Goal: Check status: Check status

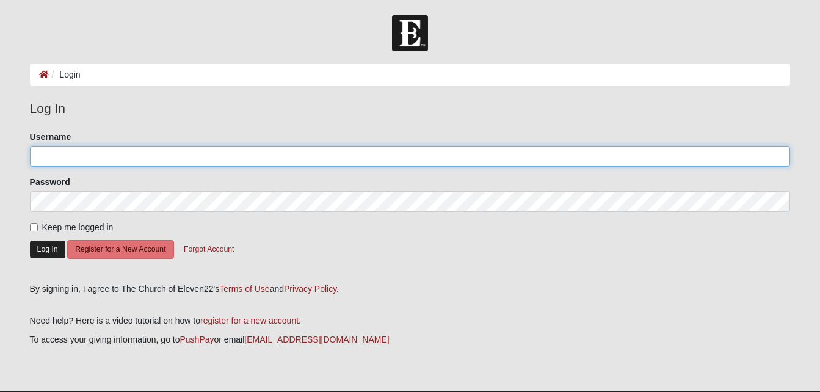
type input "MWinters"
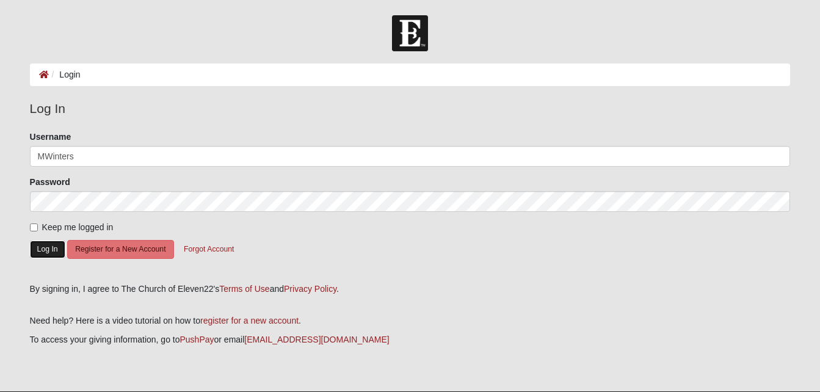
click at [41, 252] on button "Log In" at bounding box center [47, 249] width 35 height 18
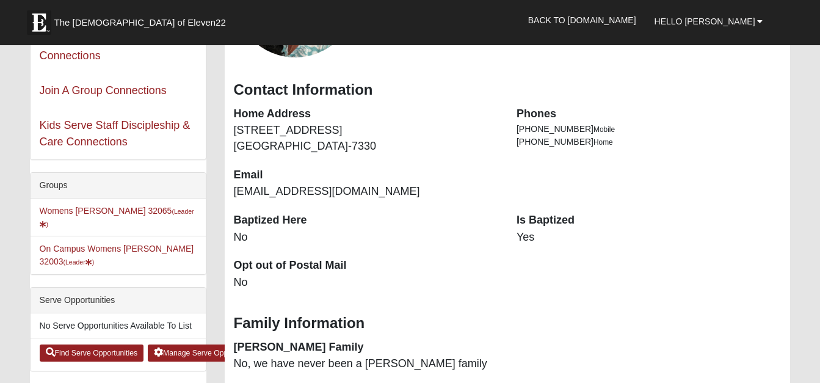
scroll to position [220, 0]
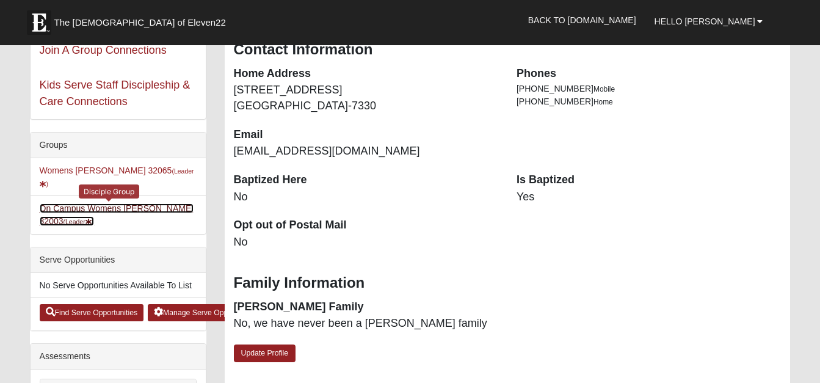
click at [67, 203] on link "On Campus Womens Winters 32003 (Leader )" at bounding box center [117, 214] width 154 height 23
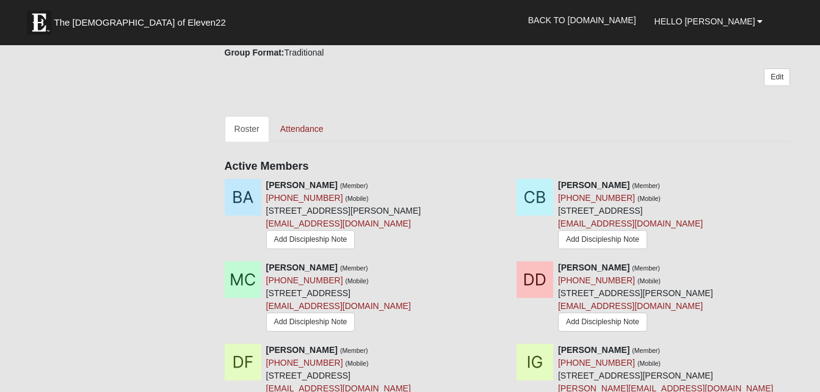
scroll to position [496, 0]
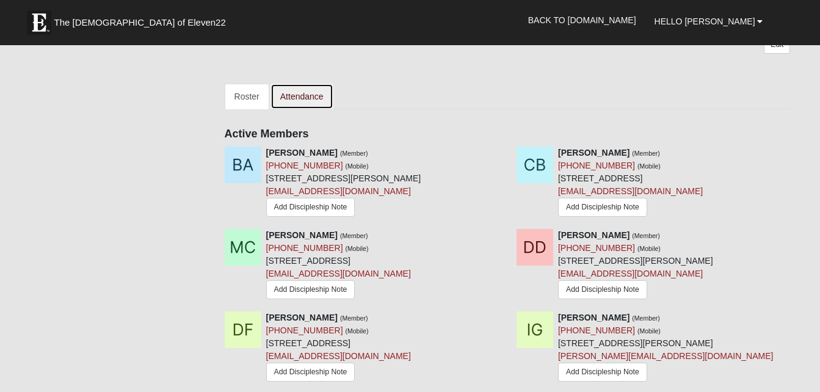
click at [310, 96] on link "Attendance" at bounding box center [301, 97] width 63 height 26
